Goal: Information Seeking & Learning: Learn about a topic

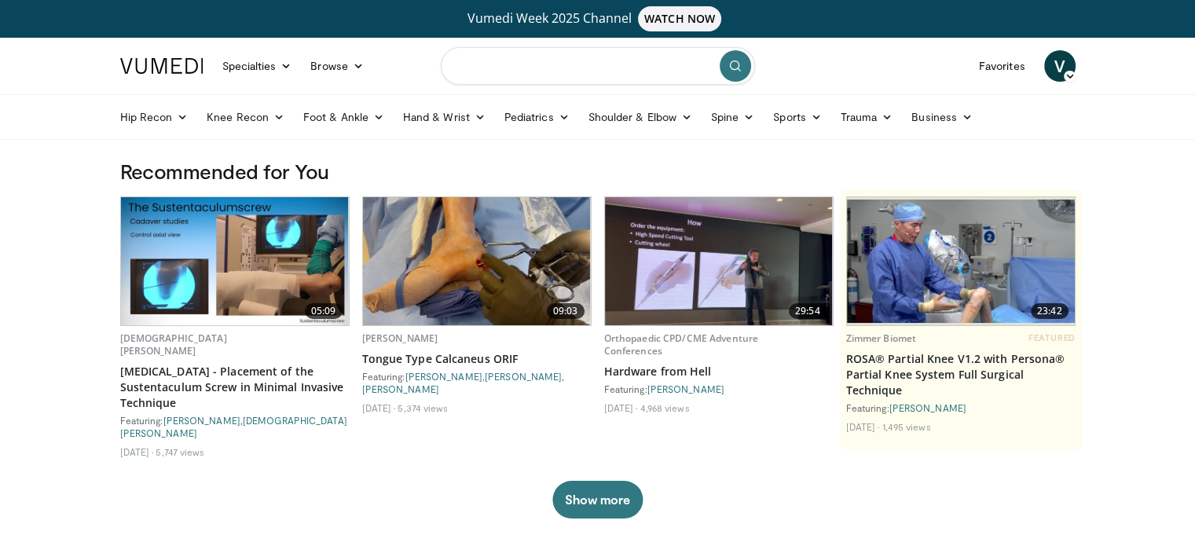
click at [541, 71] on input "Search topics, interventions" at bounding box center [598, 66] width 314 height 38
type input "**********"
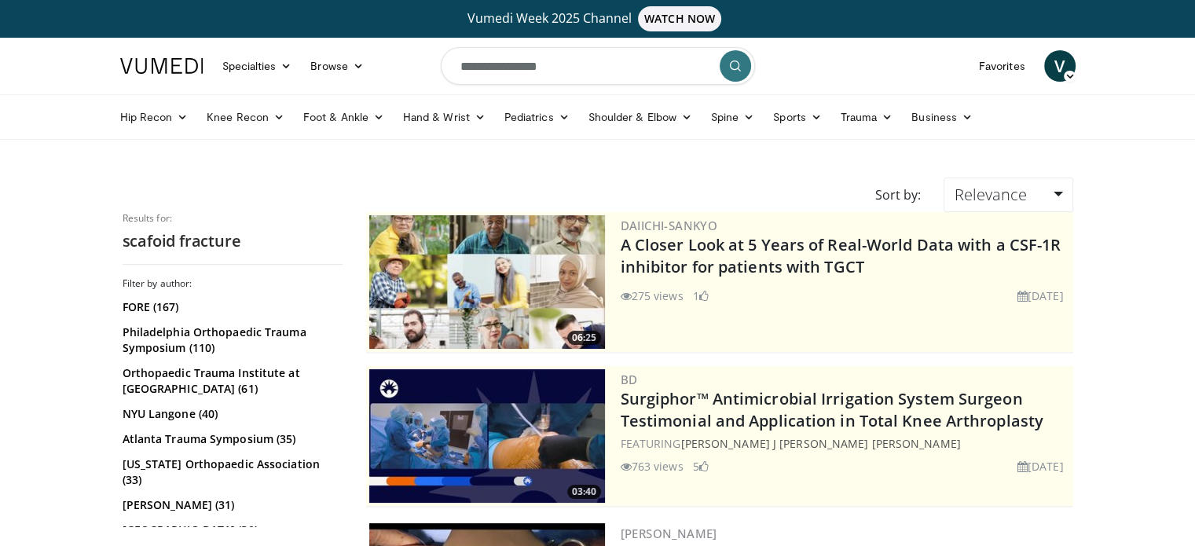
click at [731, 66] on icon "submit" at bounding box center [735, 66] width 13 height 13
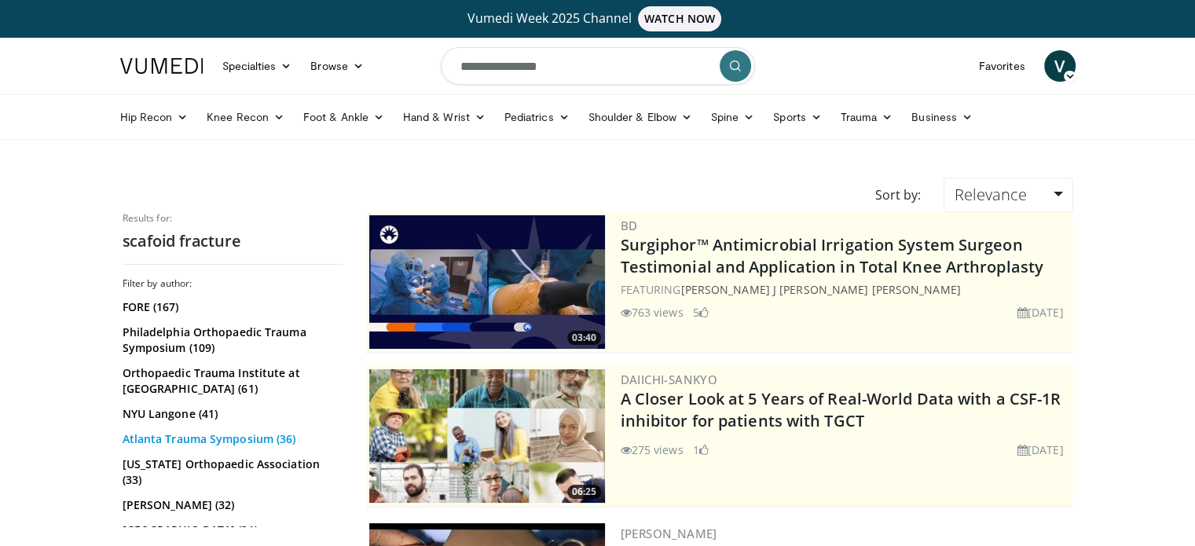
click at [185, 439] on link "Atlanta Trauma Symposium (36)" at bounding box center [231, 439] width 216 height 16
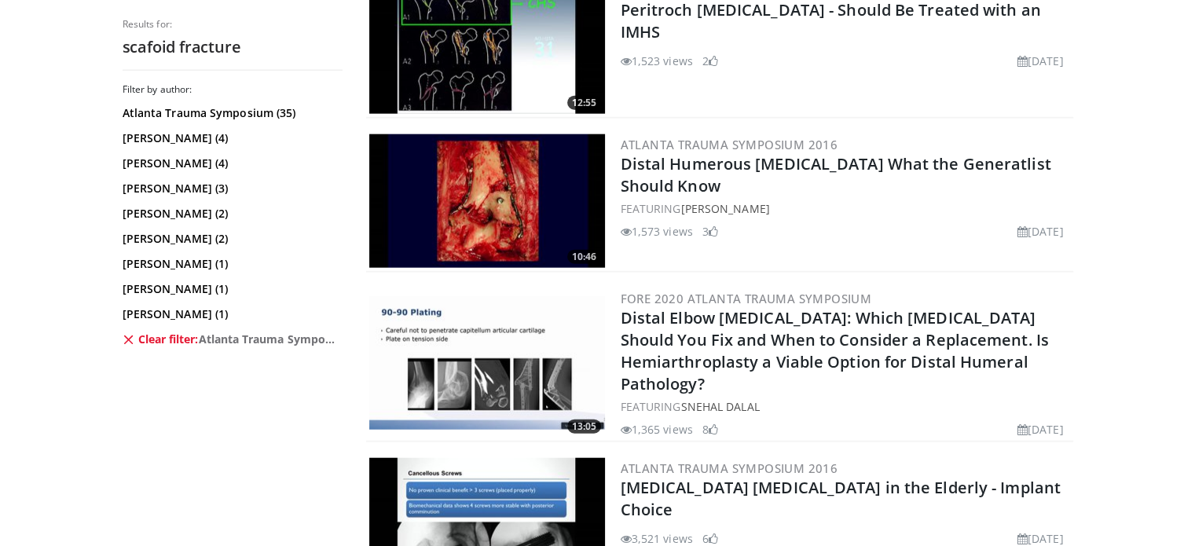
scroll to position [4012, 0]
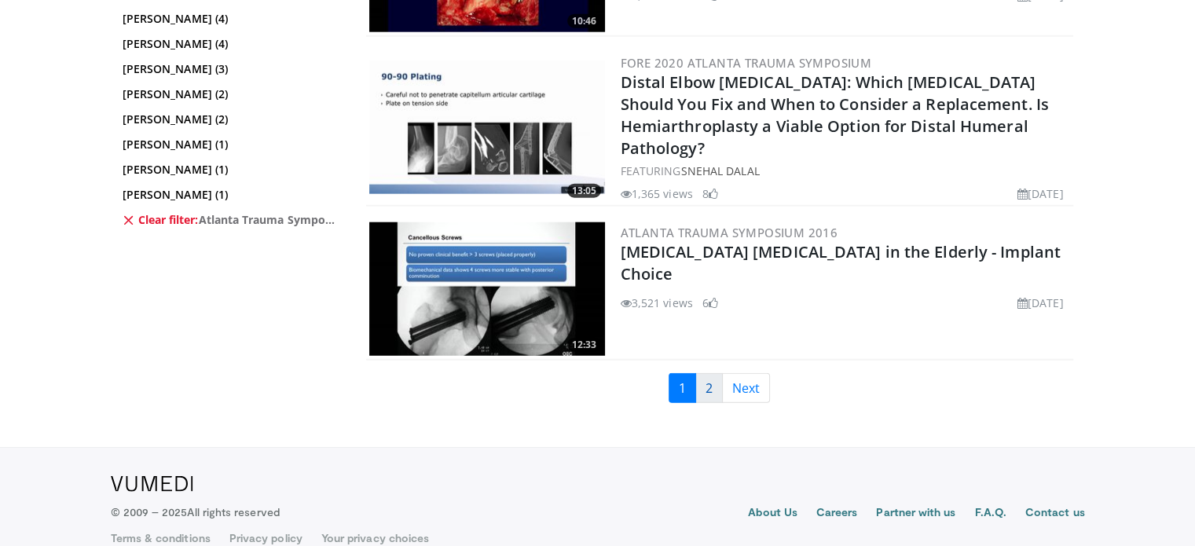
click at [709, 373] on link "2" at bounding box center [708, 388] width 27 height 30
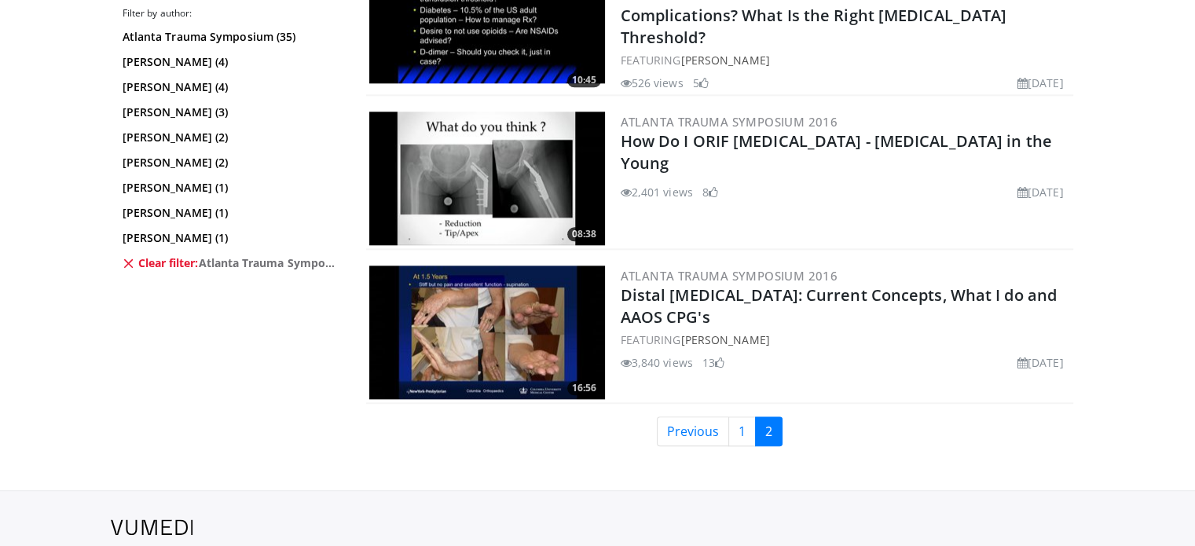
scroll to position [1675, 0]
click at [742, 416] on link "1" at bounding box center [741, 431] width 27 height 30
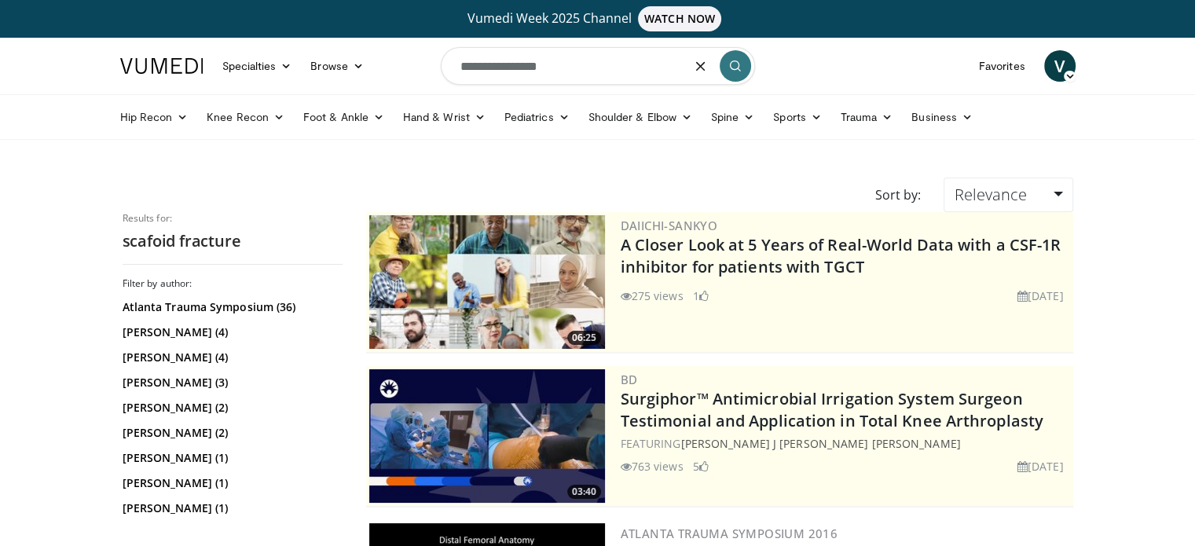
click at [629, 71] on input "**********" at bounding box center [598, 66] width 314 height 38
click at [698, 60] on icon "button" at bounding box center [701, 66] width 13 height 13
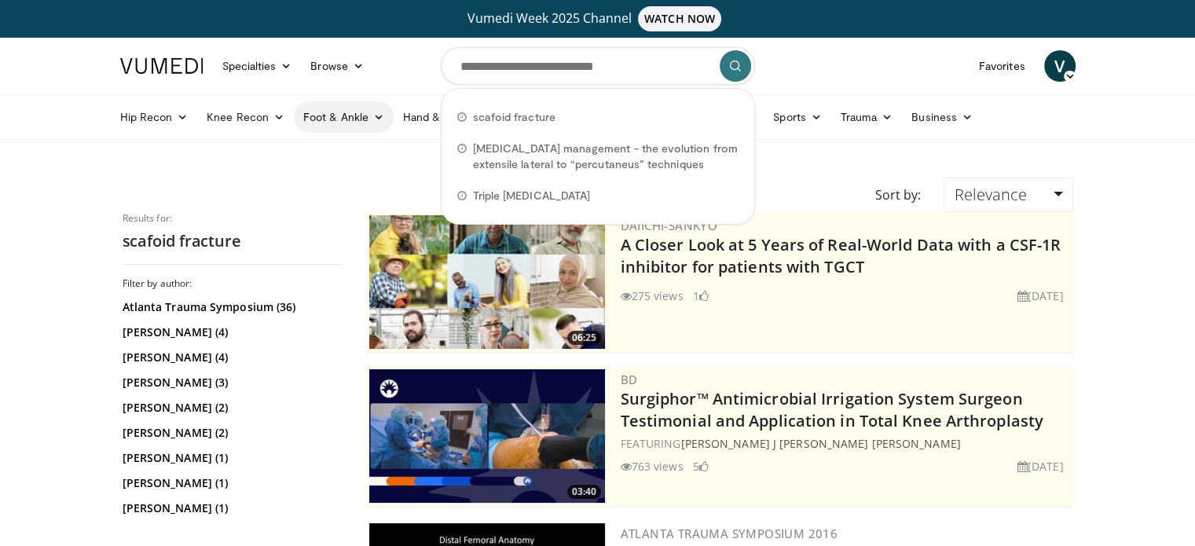
click at [339, 130] on link "Foot & Ankle" at bounding box center [344, 116] width 100 height 31
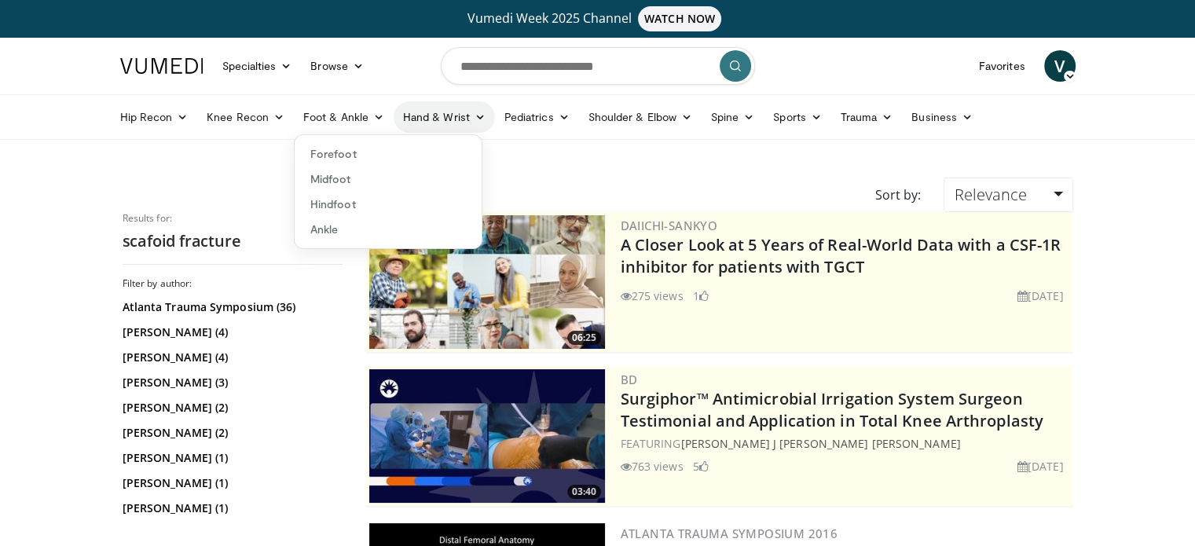
click at [436, 120] on link "Hand & Wrist" at bounding box center [444, 116] width 101 height 31
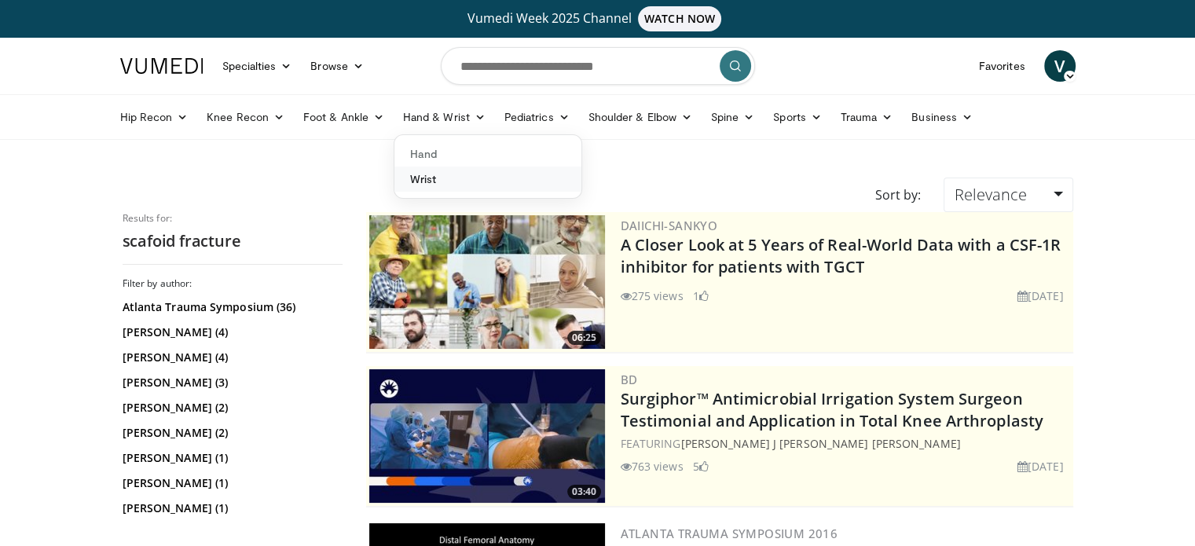
click at [432, 175] on link "Wrist" at bounding box center [487, 179] width 187 height 25
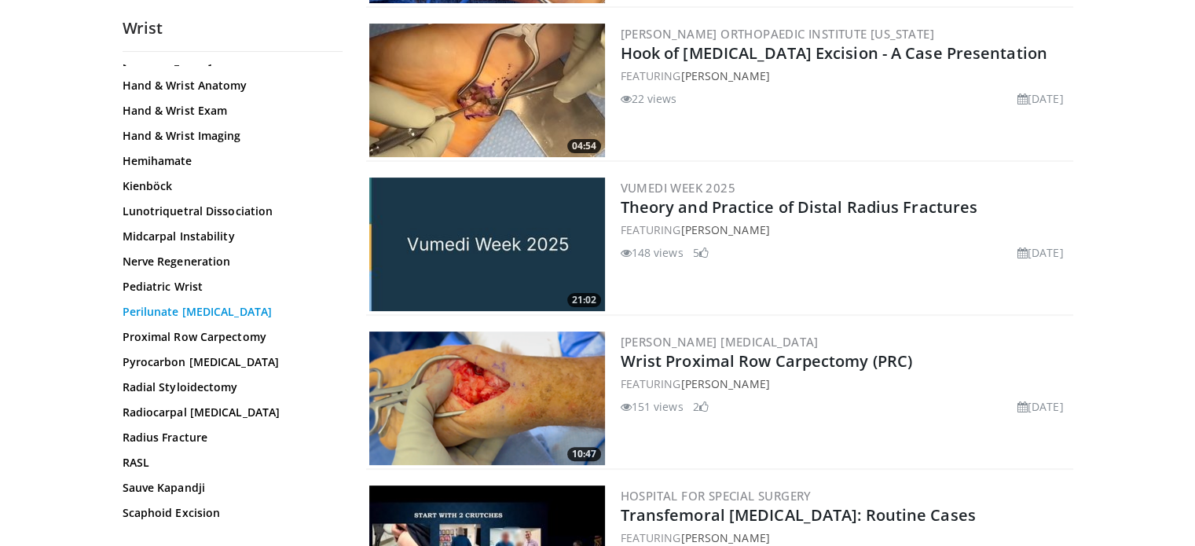
scroll to position [555, 0]
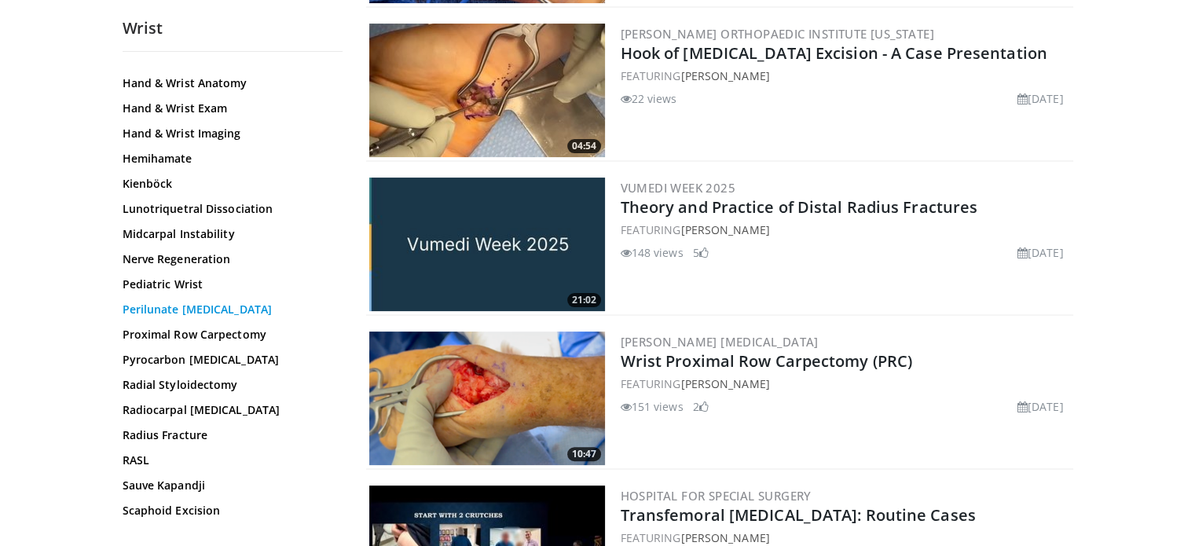
click at [178, 302] on link "Perilunate [MEDICAL_DATA]" at bounding box center [229, 310] width 212 height 16
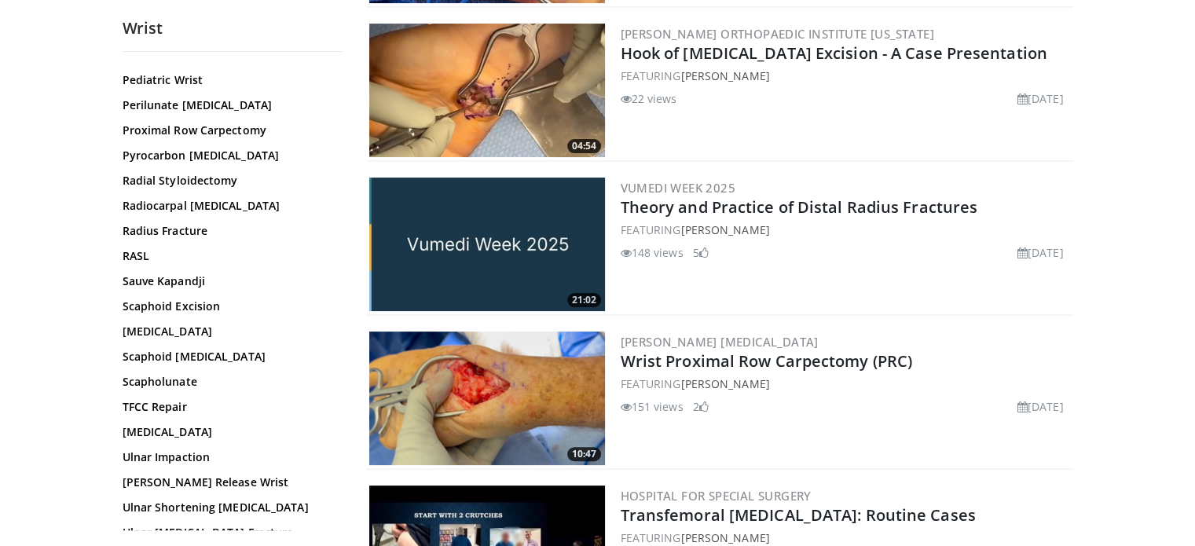
scroll to position [760, 0]
click at [178, 324] on link "Scaphoid Fracture" at bounding box center [229, 332] width 212 height 16
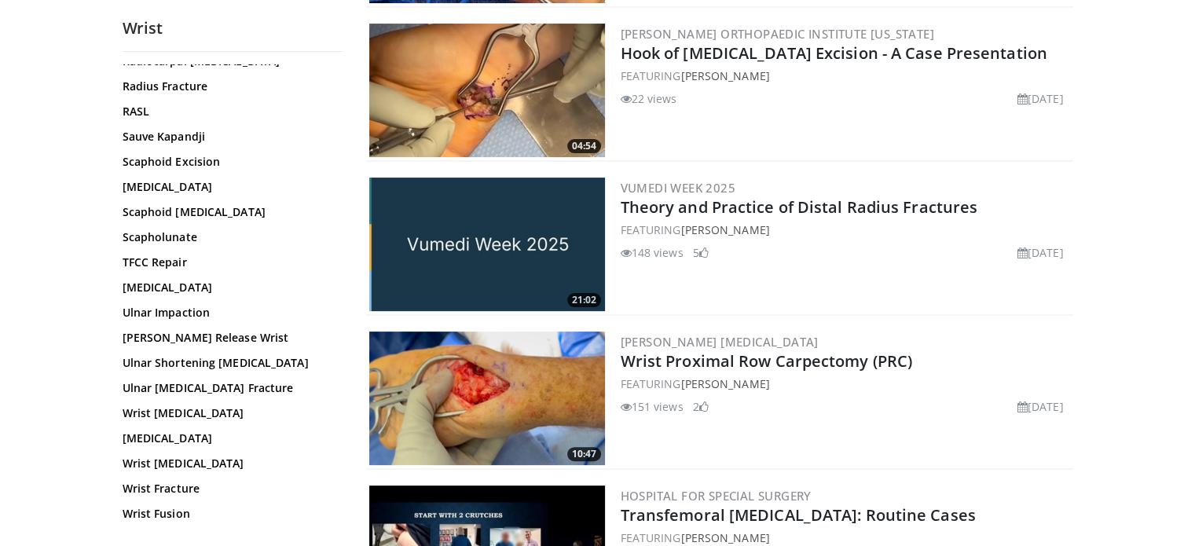
scroll to position [904, 0]
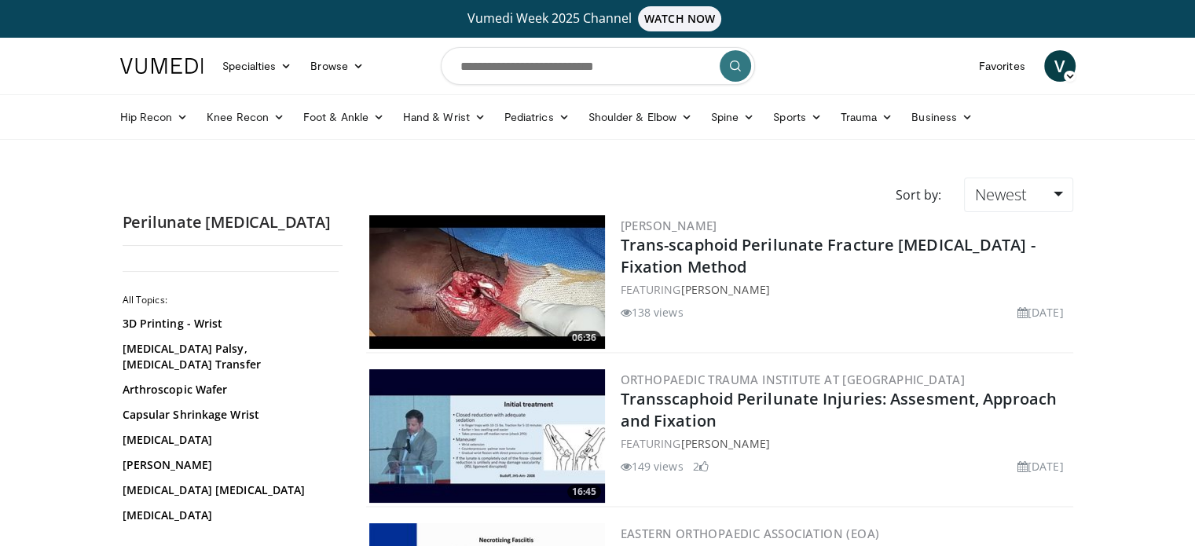
click at [478, 296] on img at bounding box center [487, 282] width 236 height 134
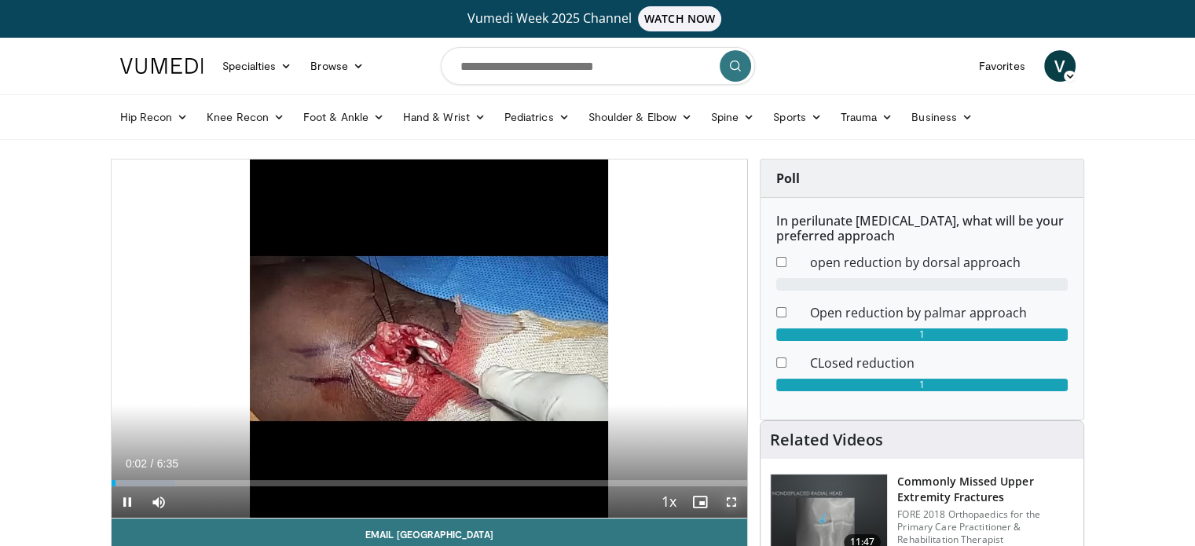
click at [733, 500] on span "Video Player" at bounding box center [731, 501] width 31 height 31
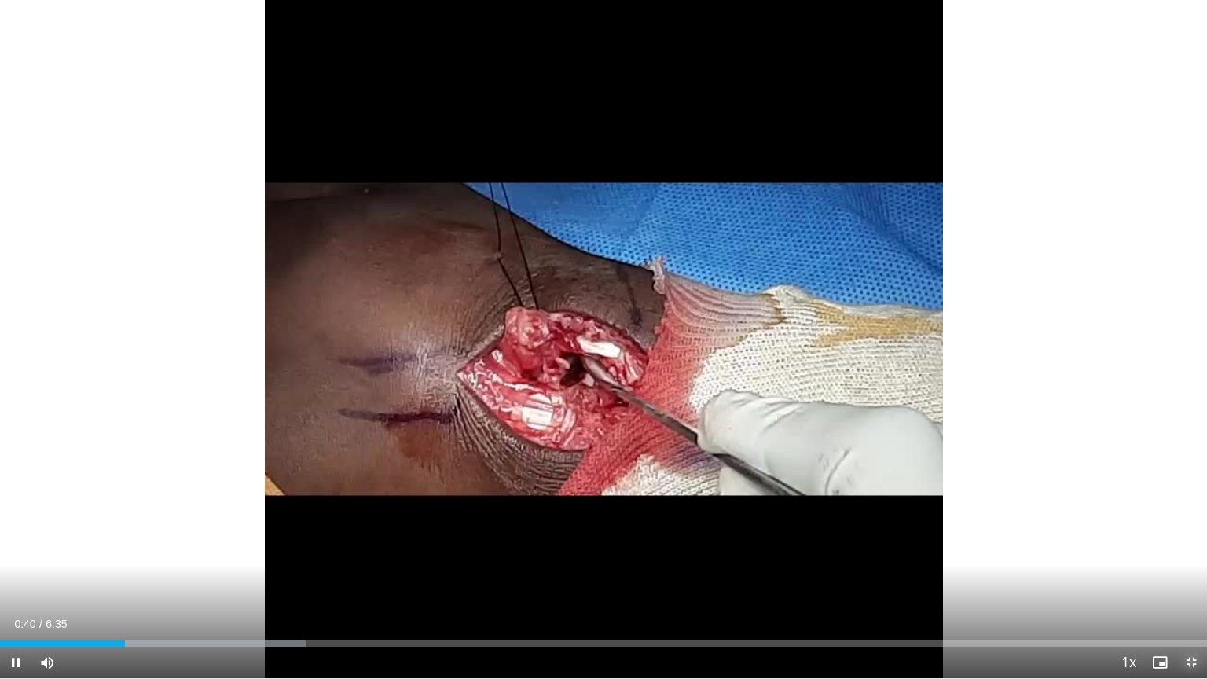
click at [1186, 545] on span "Video Player" at bounding box center [1190, 662] width 31 height 31
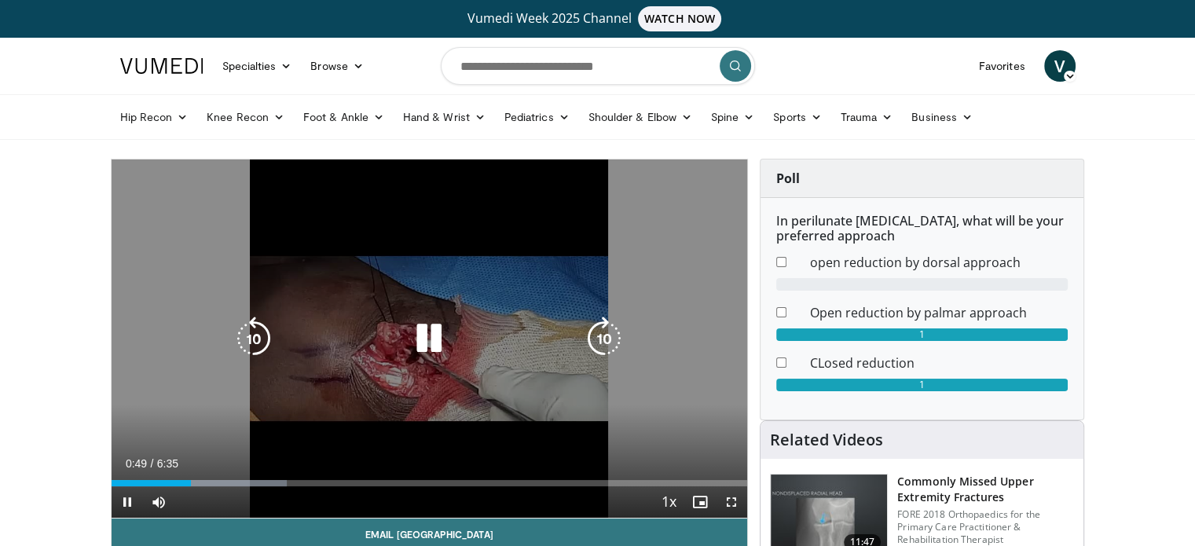
click at [667, 438] on div "10 seconds Tap to unmute" at bounding box center [430, 338] width 636 height 358
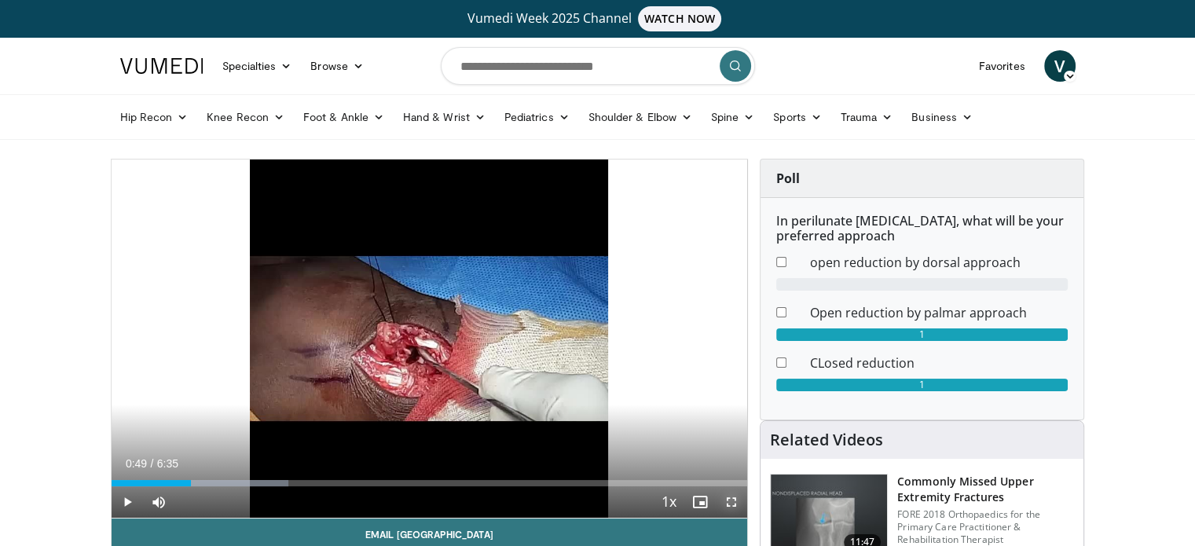
click at [728, 489] on span "Video Player" at bounding box center [731, 501] width 31 height 31
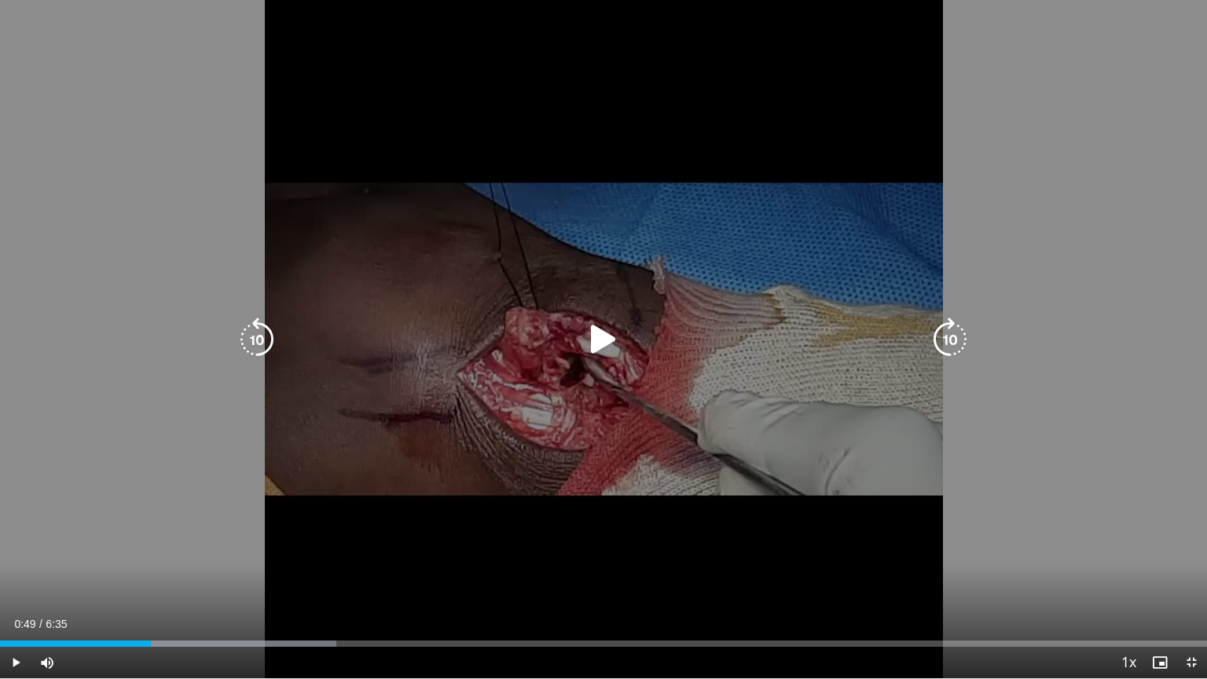
click at [603, 363] on div "10 seconds Tap to unmute" at bounding box center [603, 339] width 1207 height 678
click at [597, 333] on icon "Video Player" at bounding box center [603, 339] width 44 height 44
